Goal: Navigation & Orientation: Understand site structure

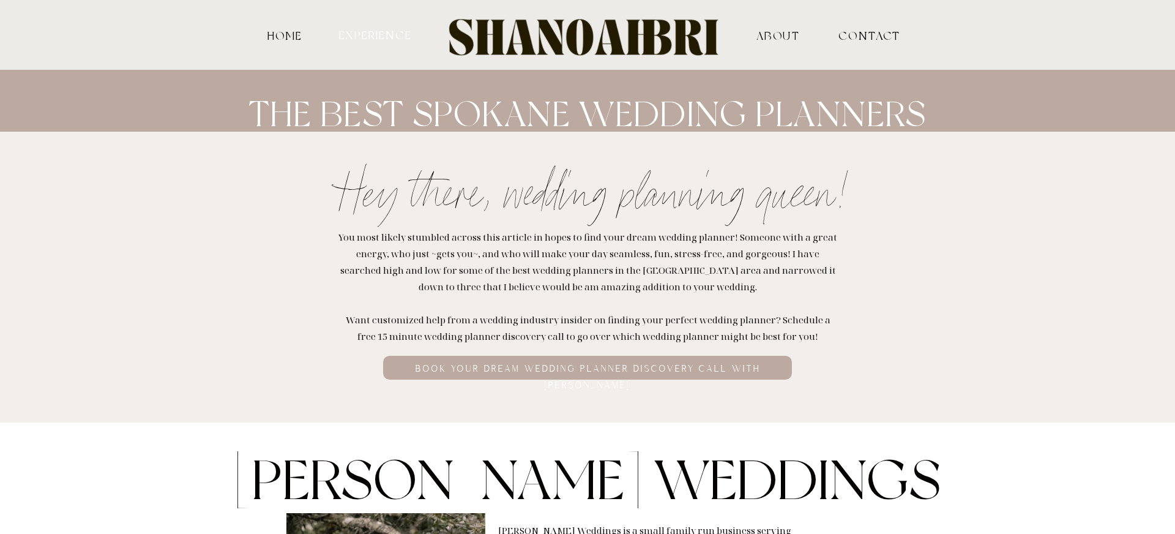
click at [357, 34] on nav "experience" at bounding box center [375, 35] width 76 height 12
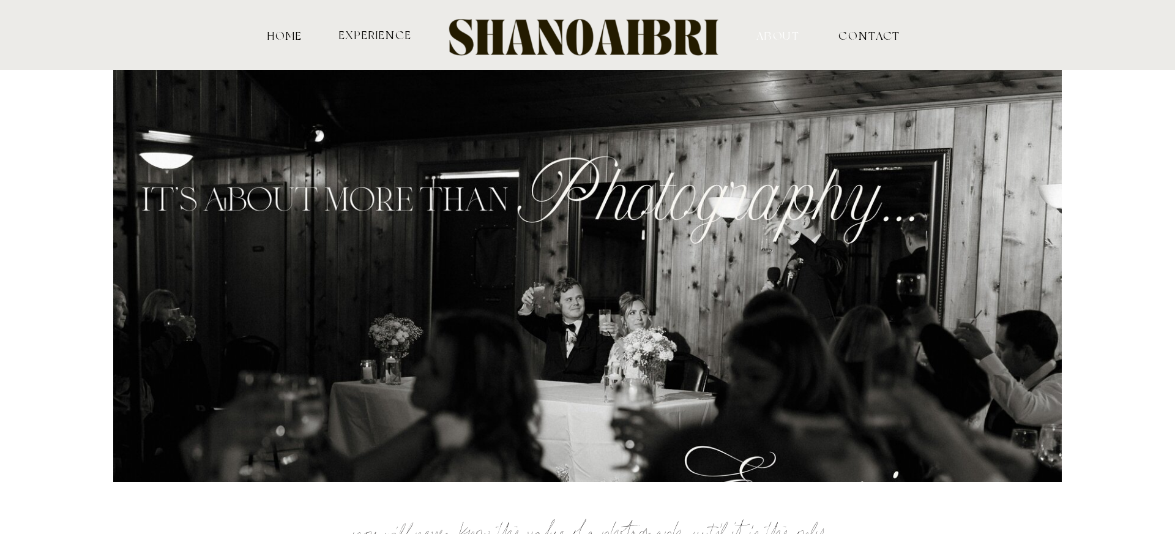
click at [776, 38] on nav "ABOUT" at bounding box center [778, 34] width 121 height 11
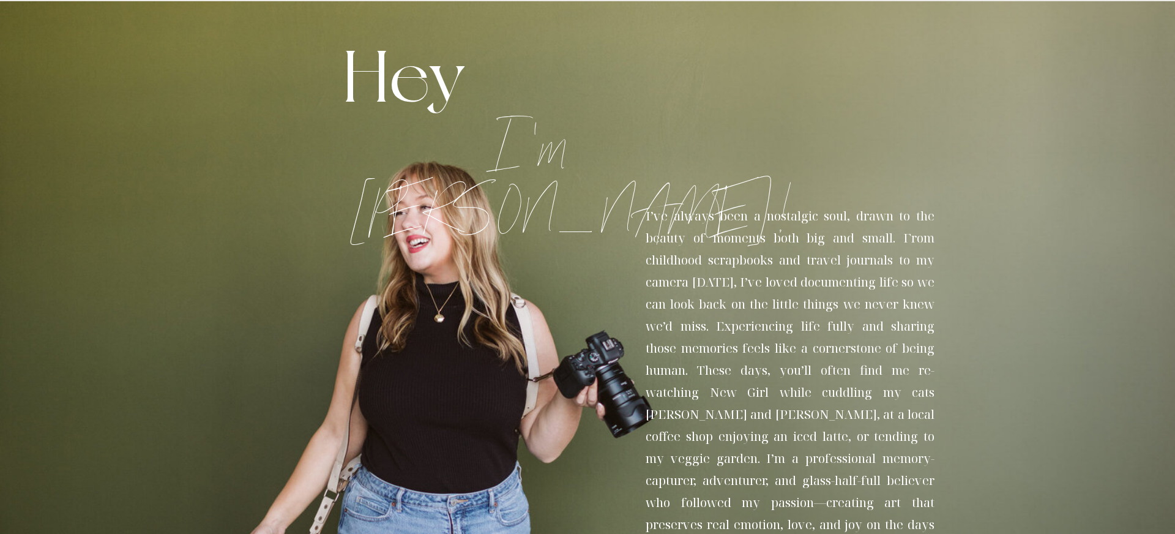
scroll to position [1, 0]
